Goal: Transaction & Acquisition: Purchase product/service

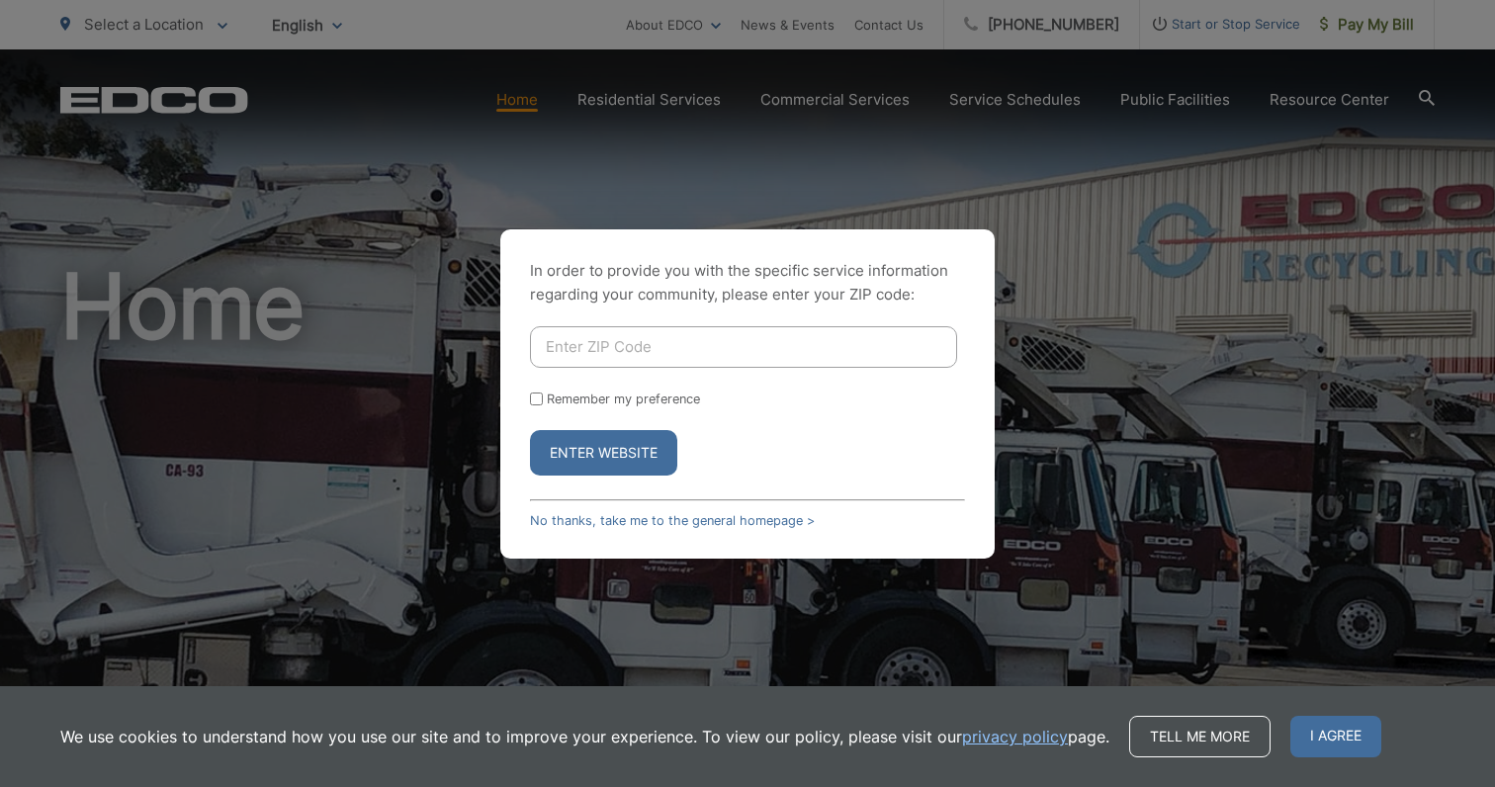
click at [634, 321] on div "In order to provide you with the specific service information regarding your co…" at bounding box center [747, 393] width 494 height 329
click at [636, 340] on input "Enter ZIP Code" at bounding box center [743, 347] width 427 height 42
type input "91906"
click at [737, 410] on form "91906 Remember my preference Enter Website" at bounding box center [747, 400] width 435 height 149
click at [537, 393] on input "Remember my preference" at bounding box center [536, 398] width 13 height 13
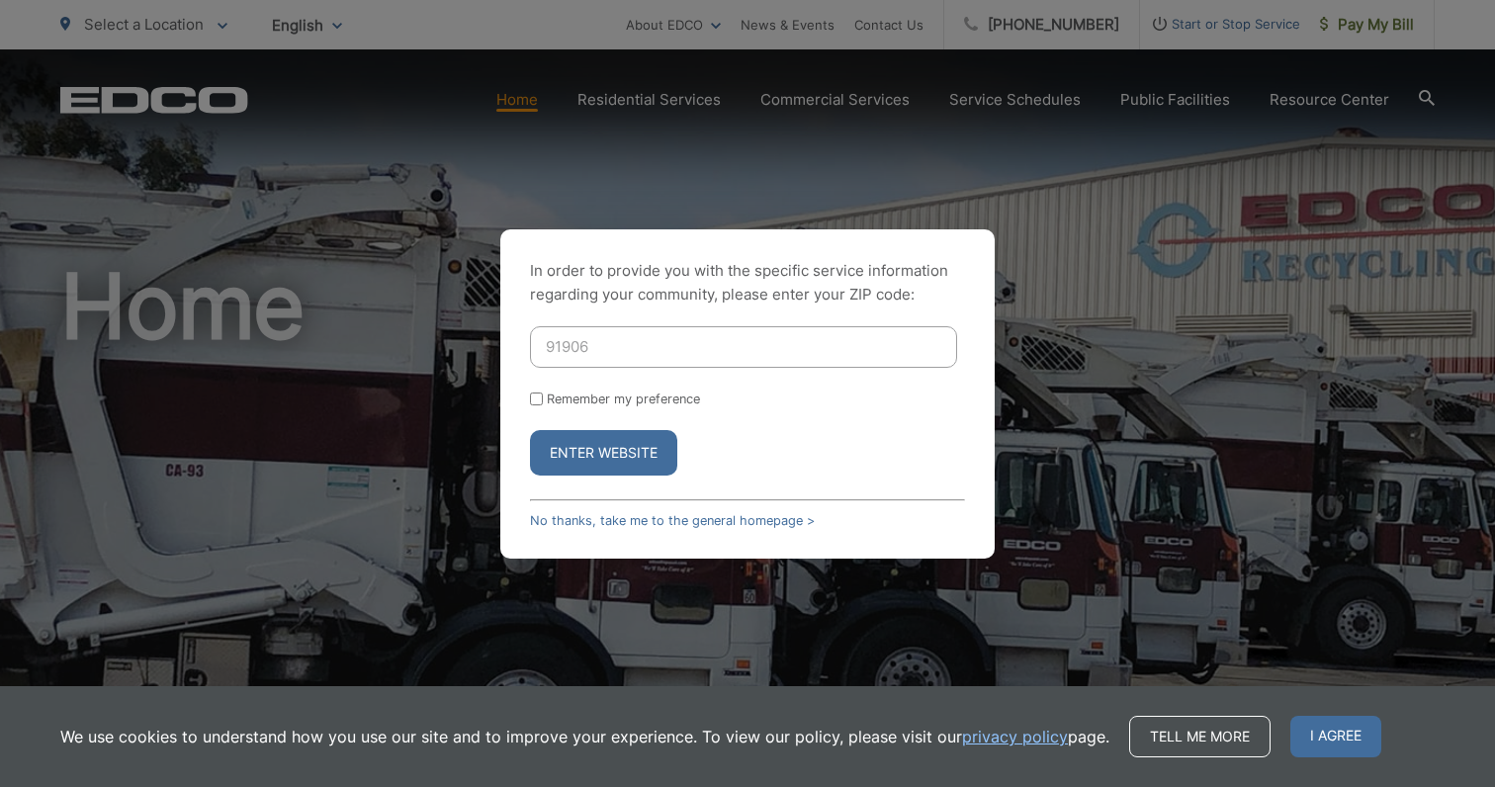
checkbox input "true"
click at [568, 462] on button "Enter Website" at bounding box center [603, 452] width 147 height 45
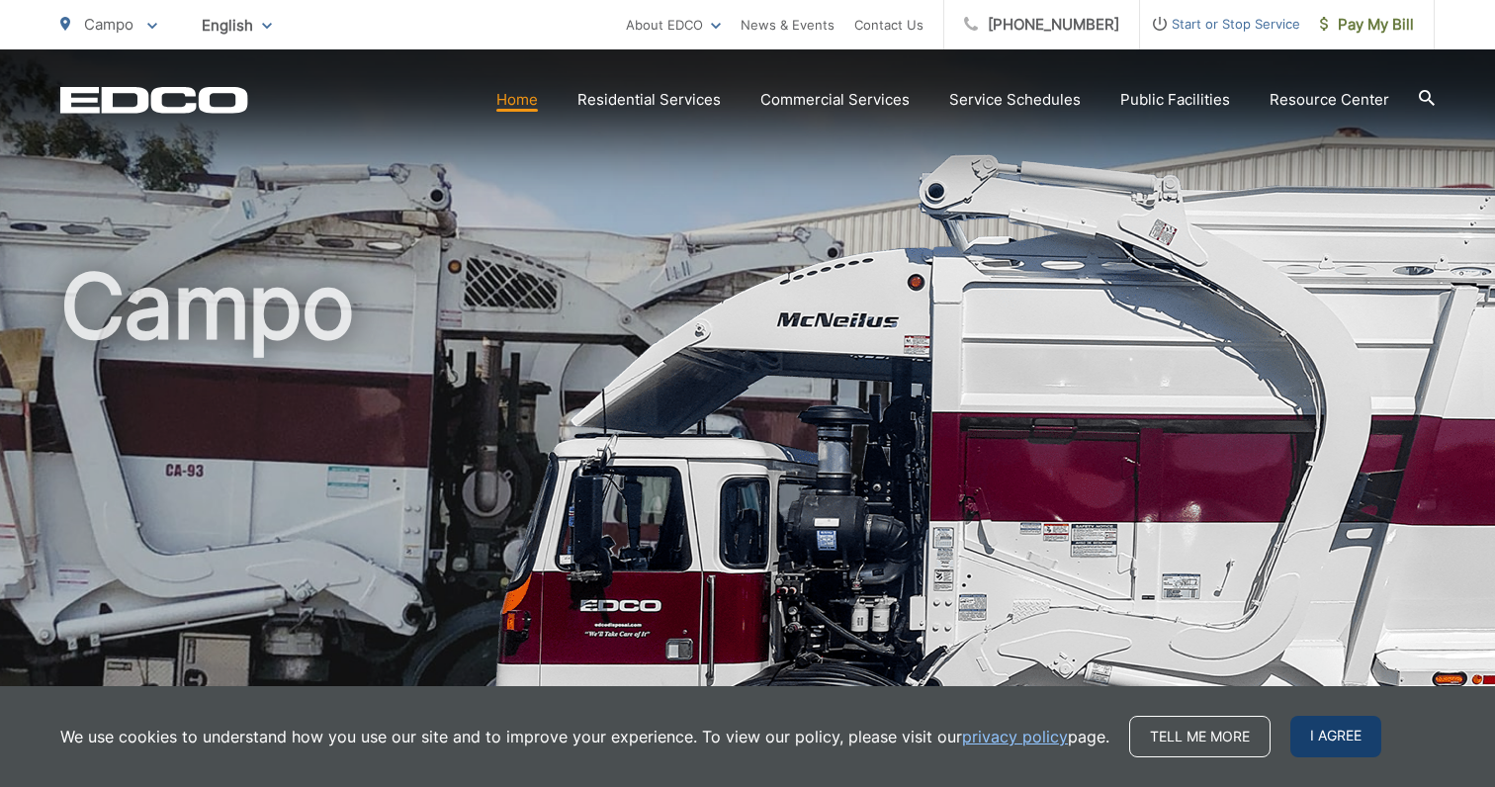
click at [1346, 730] on span "I agree" at bounding box center [1335, 737] width 91 height 42
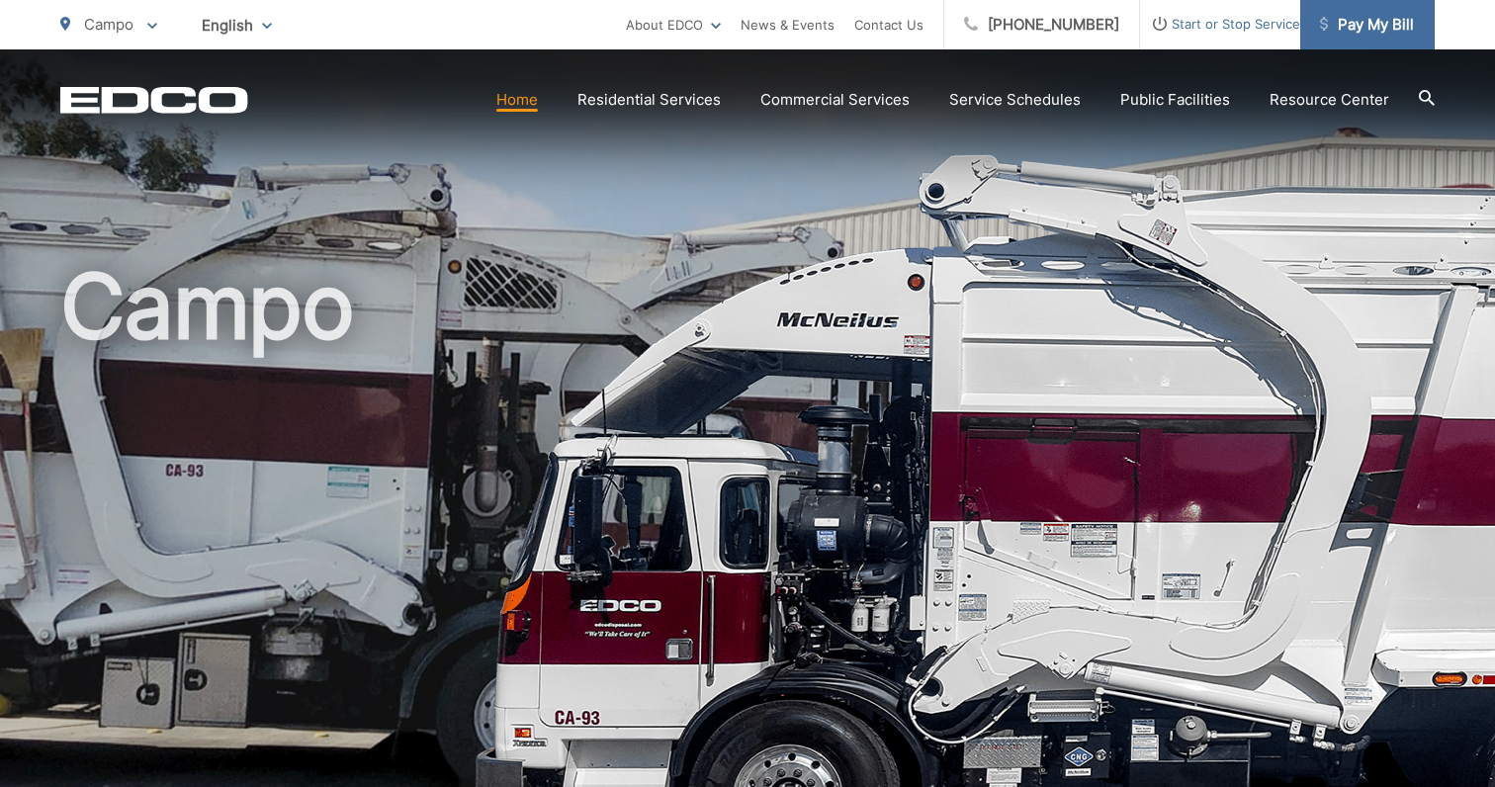
click at [1390, 21] on span "Pay My Bill" at bounding box center [1367, 25] width 94 height 24
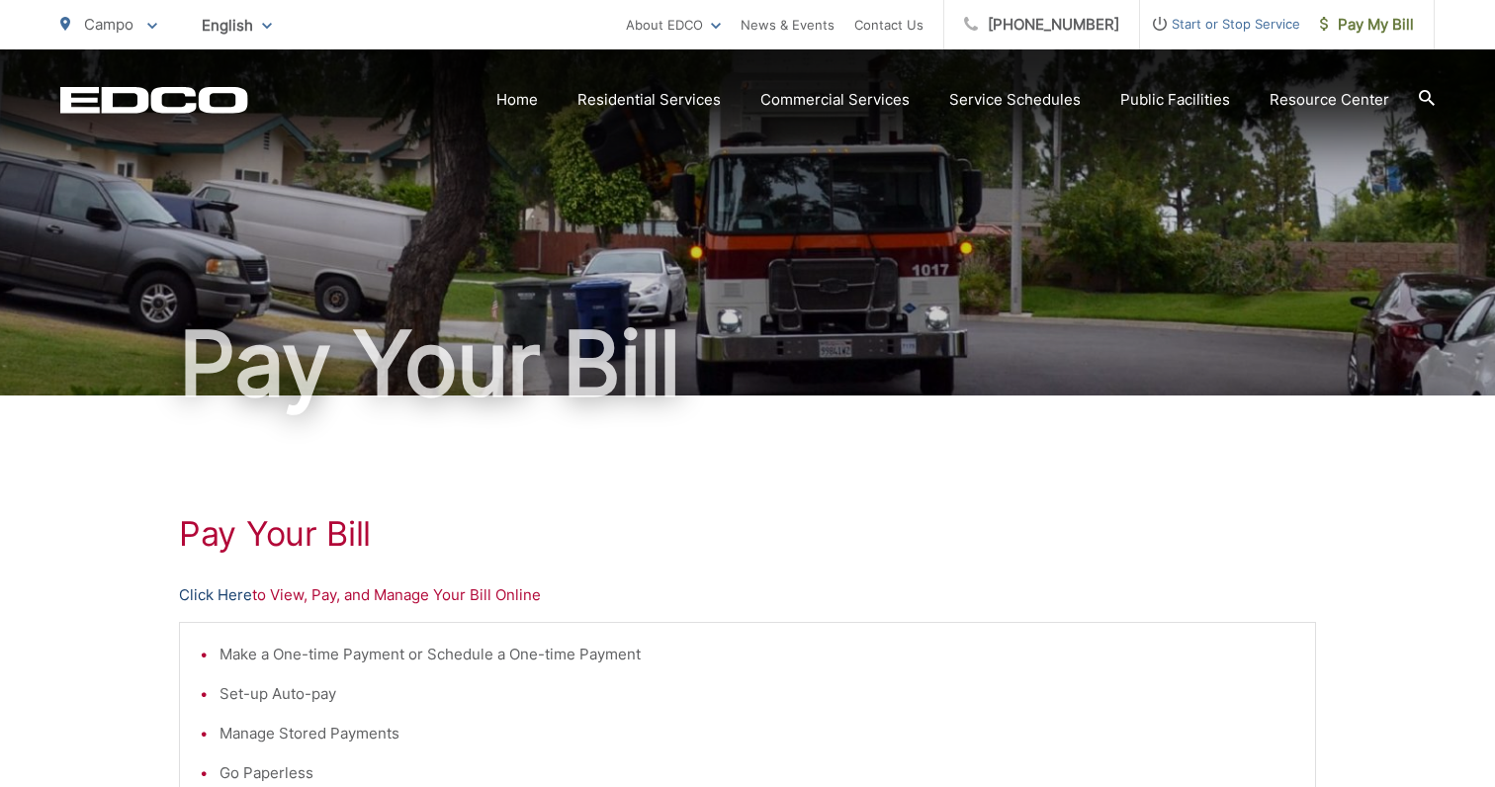
click at [220, 598] on link "Click Here" at bounding box center [215, 595] width 73 height 24
